Goal: Find specific page/section: Find specific page/section

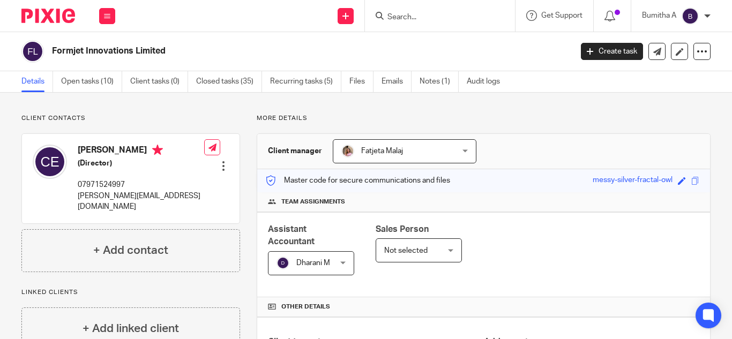
click at [411, 13] on input "Search" at bounding box center [435, 18] width 97 height 10
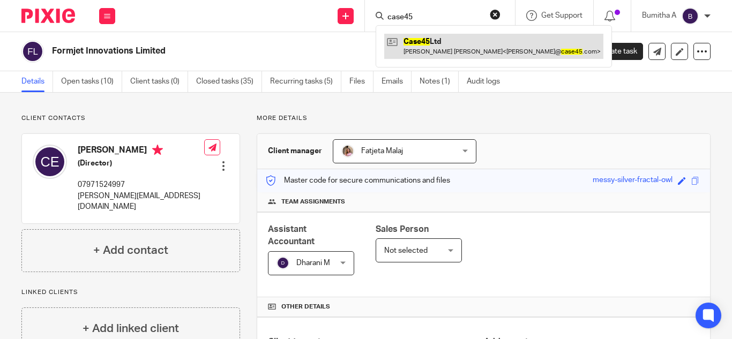
type input "case45"
click at [425, 45] on link at bounding box center [493, 46] width 219 height 25
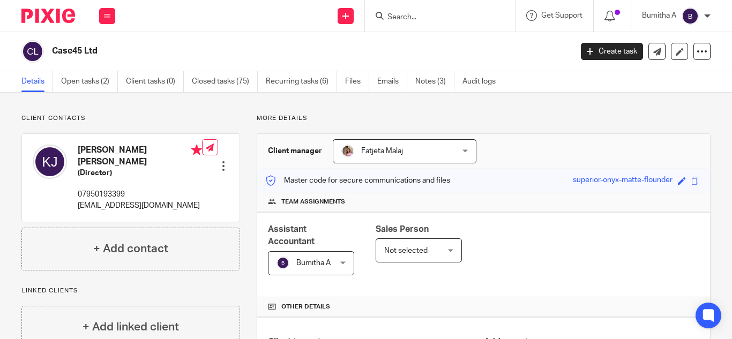
click at [405, 20] on input "Search" at bounding box center [435, 18] width 97 height 10
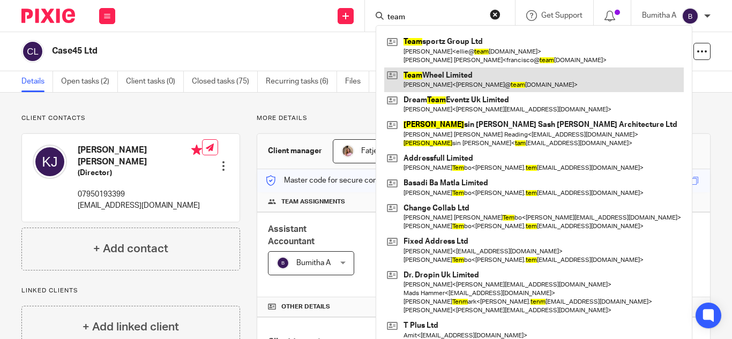
type input "team"
click at [428, 72] on link at bounding box center [534, 80] width 300 height 25
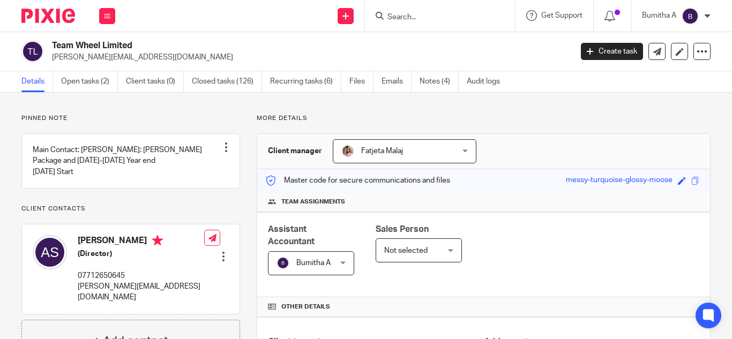
click at [395, 13] on input "Search" at bounding box center [435, 18] width 97 height 10
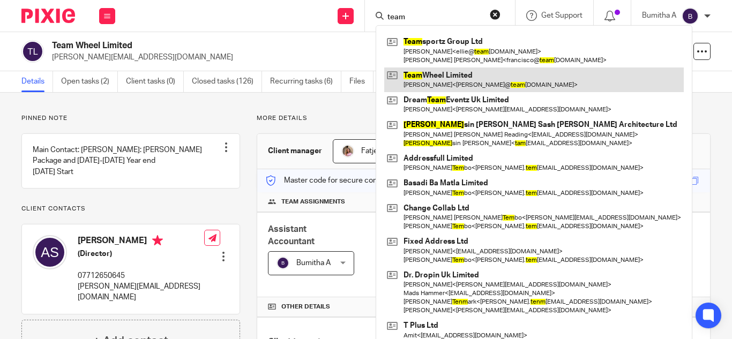
type input "team"
click at [439, 71] on link at bounding box center [534, 80] width 300 height 25
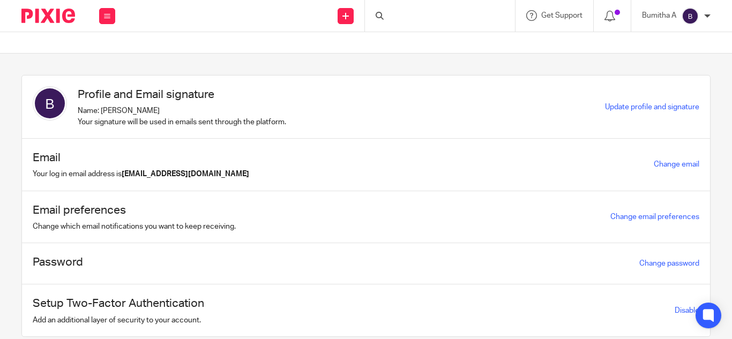
click at [436, 14] on div at bounding box center [440, 16] width 150 height 32
click at [427, 16] on input "Search" at bounding box center [435, 18] width 97 height 10
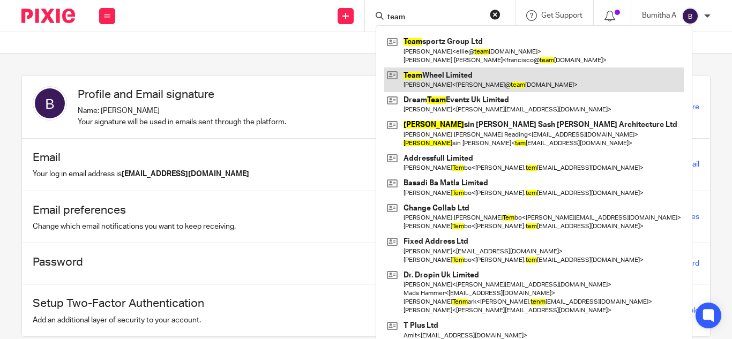
type input "team"
click at [500, 76] on link at bounding box center [534, 80] width 300 height 25
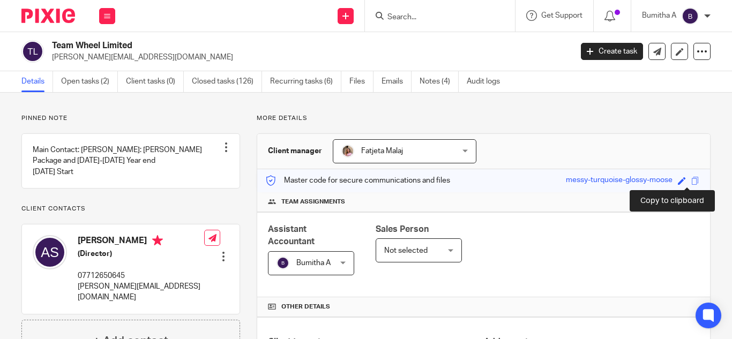
click at [692, 181] on span at bounding box center [696, 181] width 8 height 8
